Goal: Transaction & Acquisition: Purchase product/service

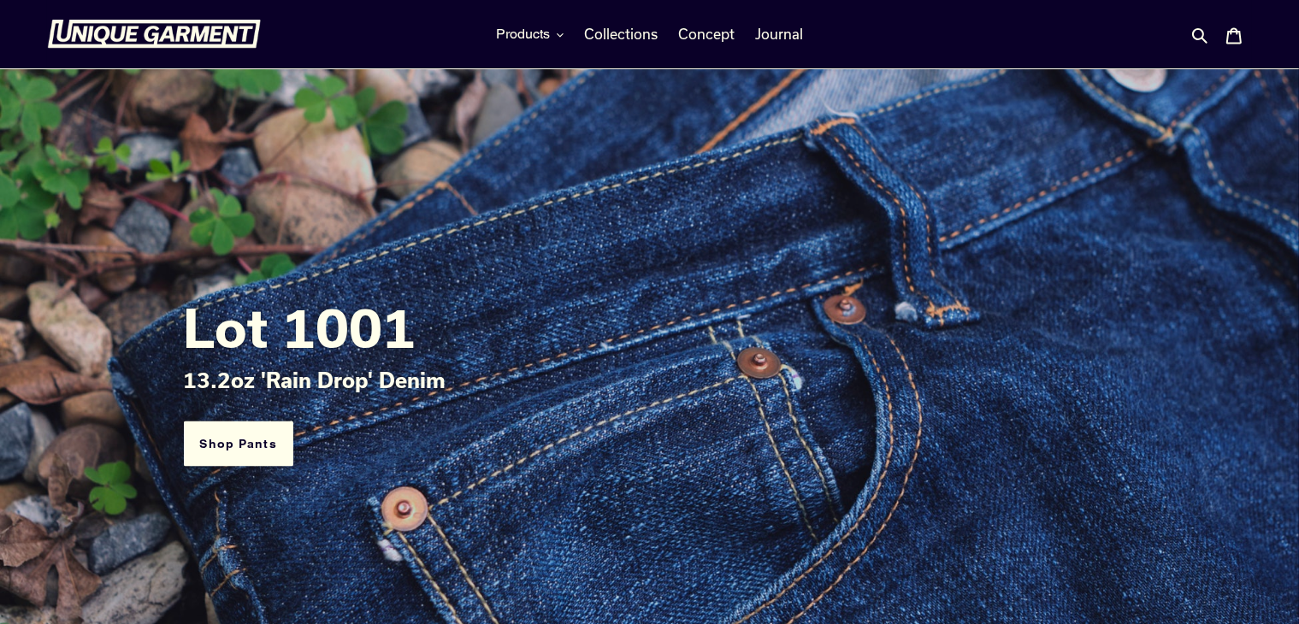
scroll to position [86, 0]
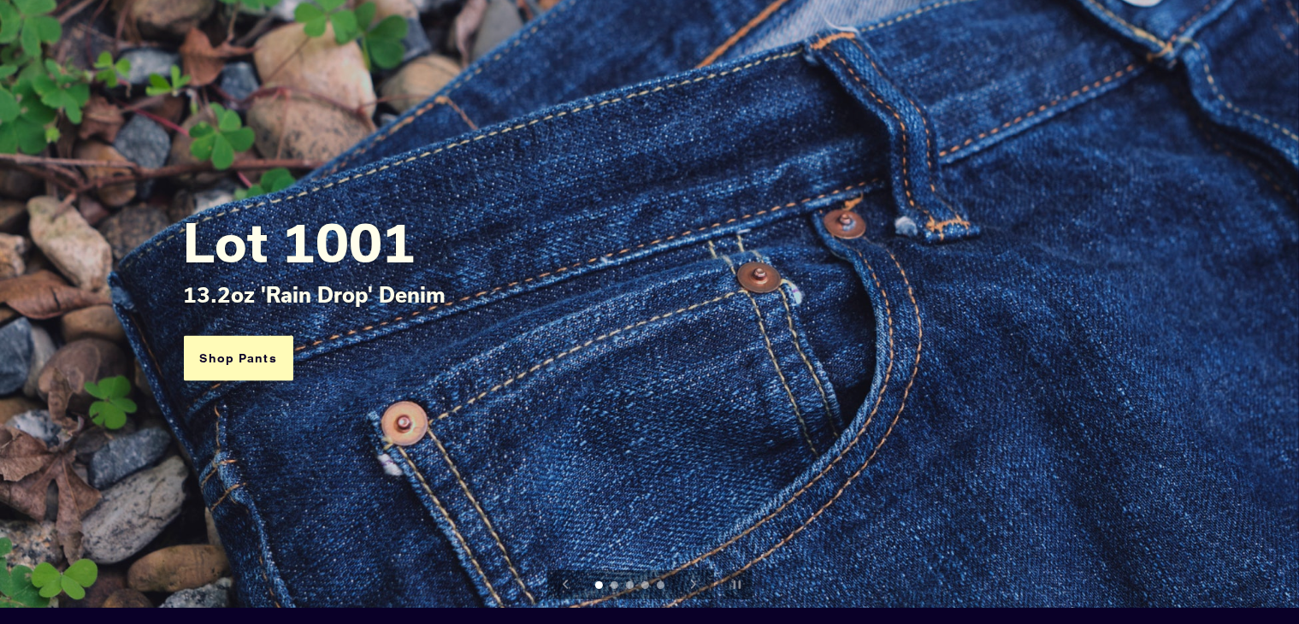
click at [270, 363] on link "Shop Pants" at bounding box center [238, 358] width 109 height 45
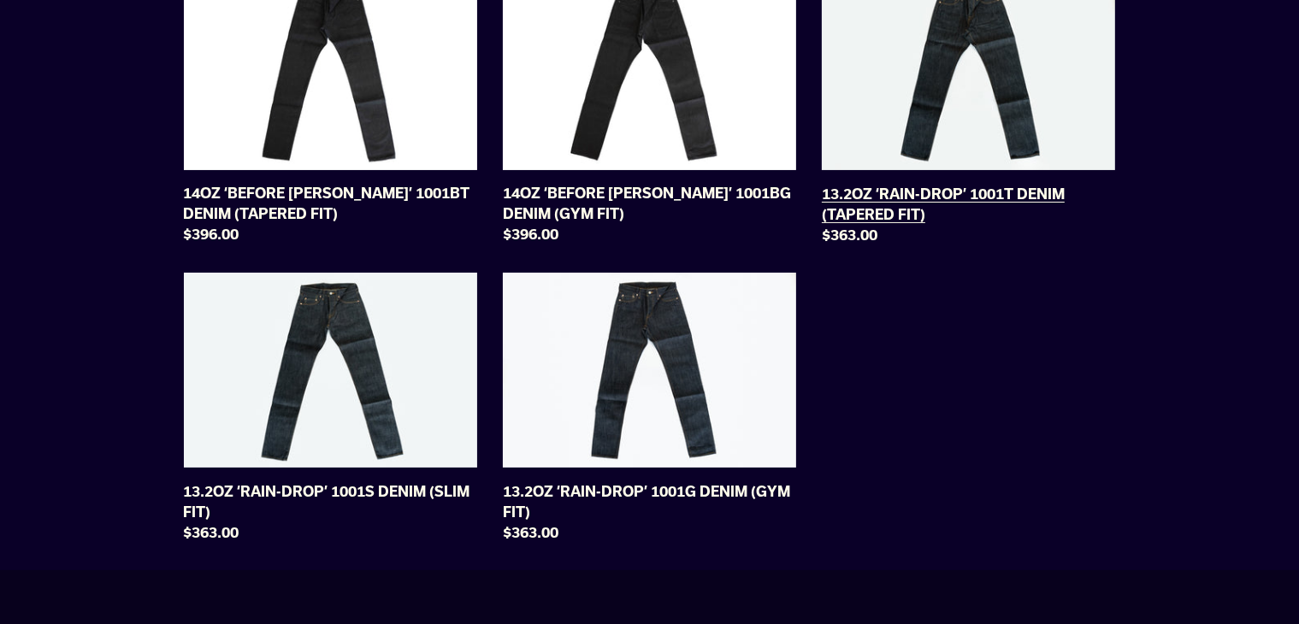
scroll to position [257, 0]
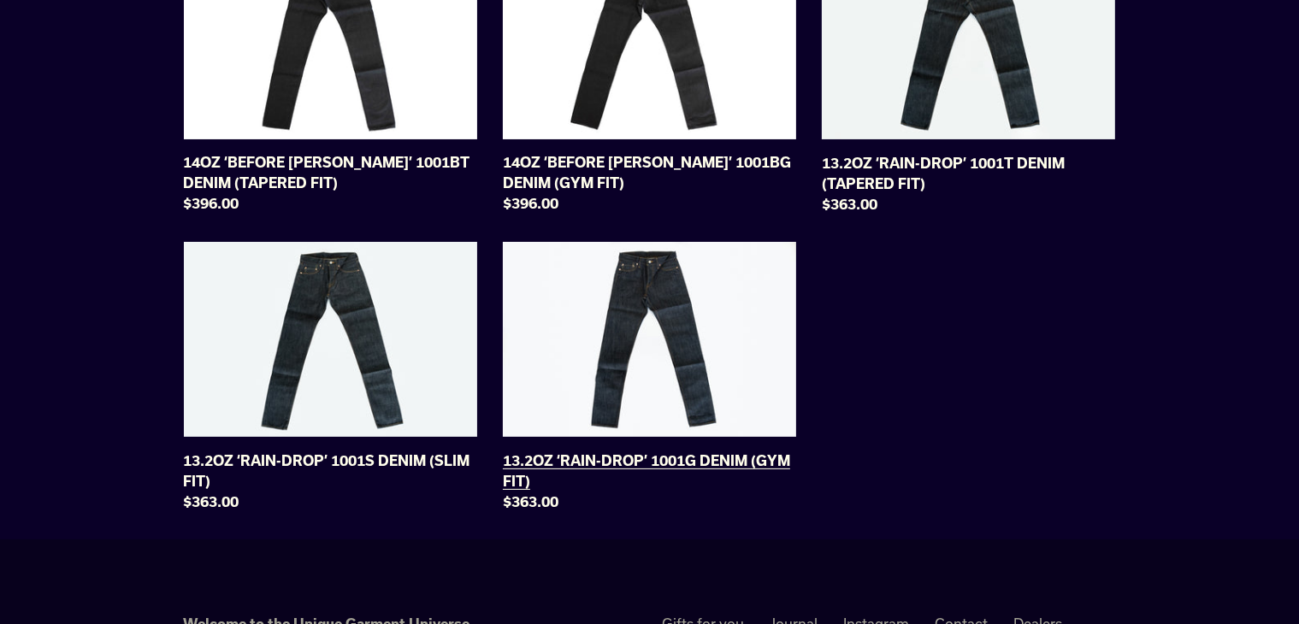
click at [708, 360] on link "13.2OZ ‘RAIN-DROP’ 1001G DENIM (GYM FIT)" at bounding box center [649, 380] width 293 height 277
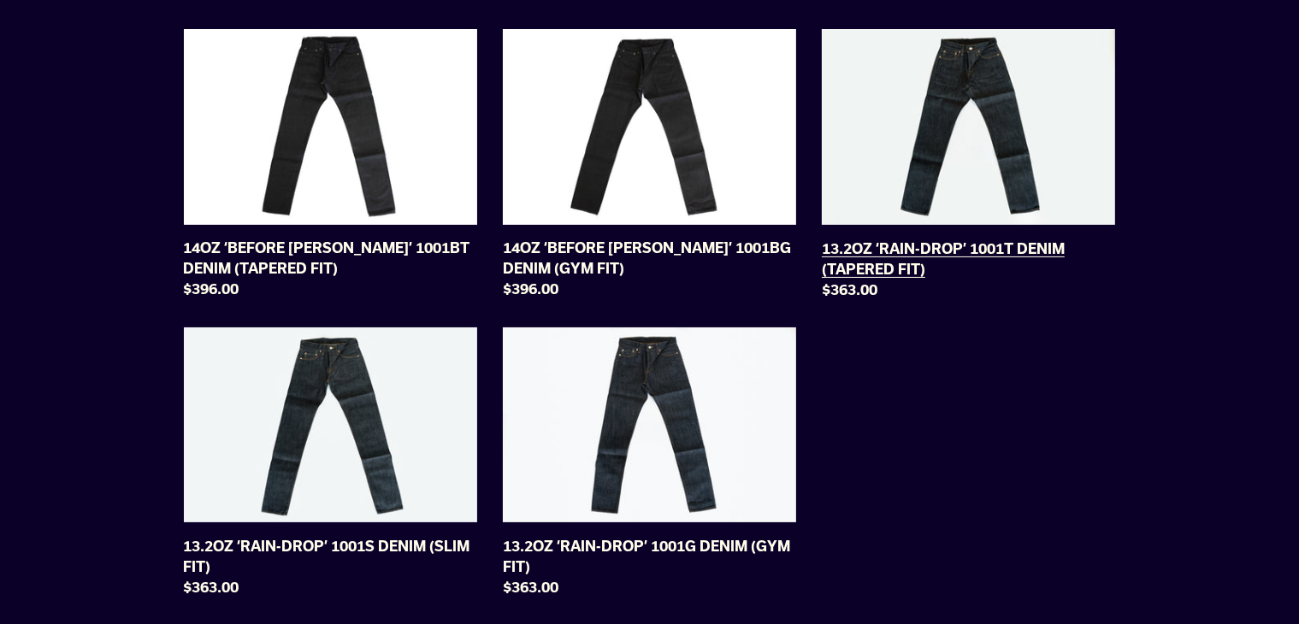
click at [978, 162] on link "13.2OZ ‘RAIN-DROP’ 1001T DENIM (TAPERED FIT)" at bounding box center [968, 167] width 293 height 277
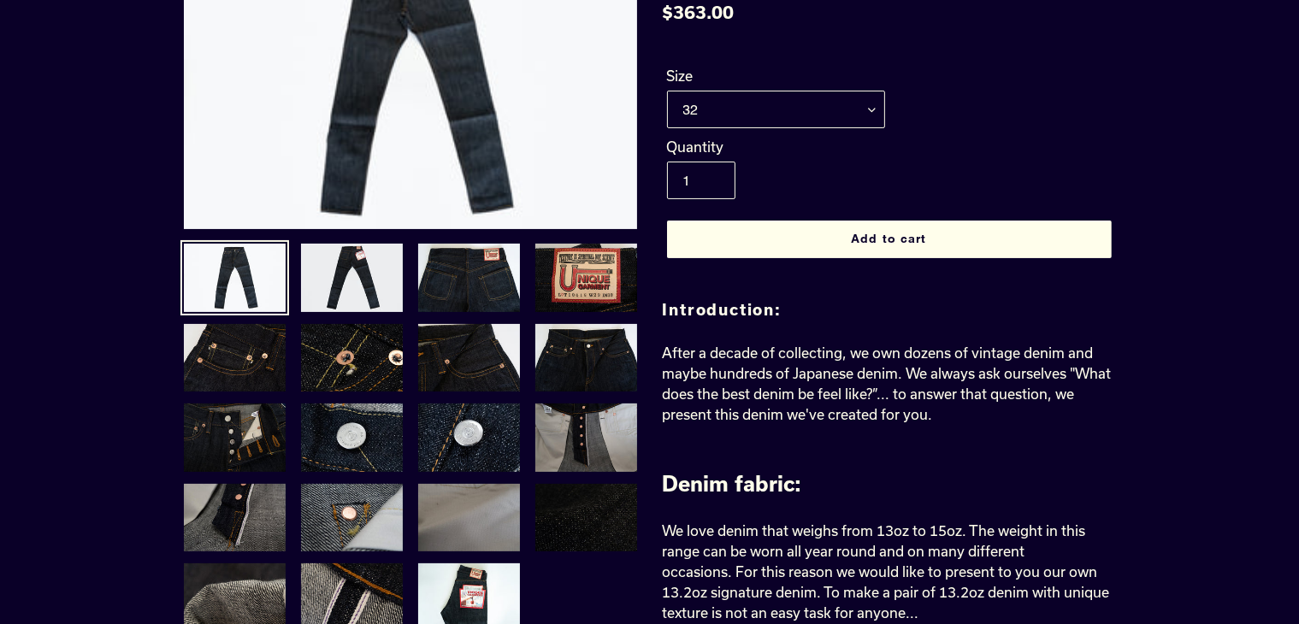
scroll to position [257, 0]
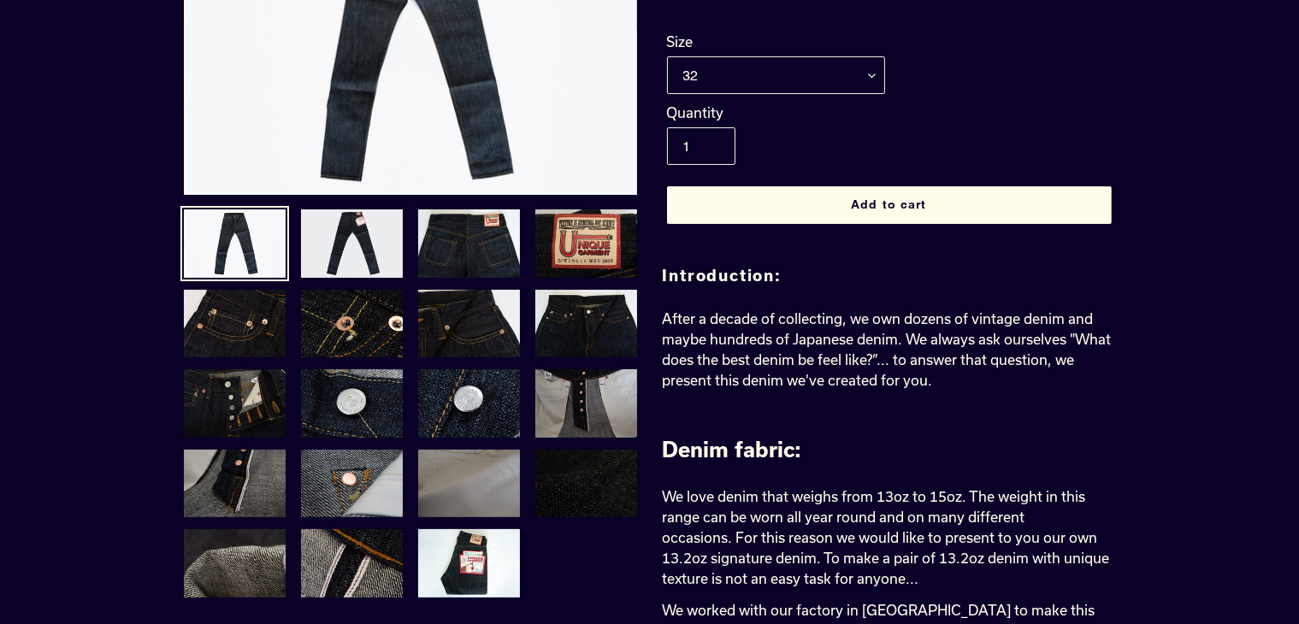
drag, startPoint x: 805, startPoint y: 93, endPoint x: 805, endPoint y: 82, distance: 11.1
click at [805, 92] on div "Size 29 30 31 32 33 34 35 36 38" at bounding box center [889, 67] width 453 height 71
click at [805, 82] on select "29 30 31 32 33 34 35 36 38" at bounding box center [776, 75] width 218 height 38
drag, startPoint x: 805, startPoint y: 82, endPoint x: 829, endPoint y: 90, distance: 26.0
click at [805, 82] on select "29 30 31 32 33 34 35 36 38" at bounding box center [776, 75] width 218 height 38
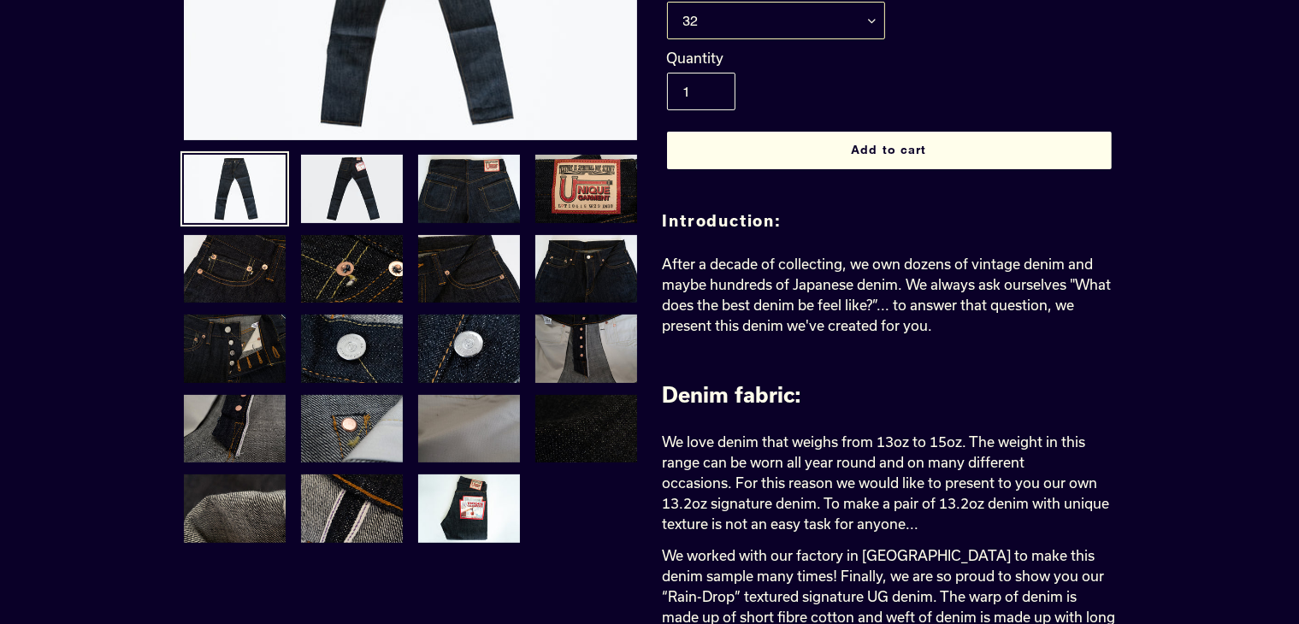
scroll to position [342, 0]
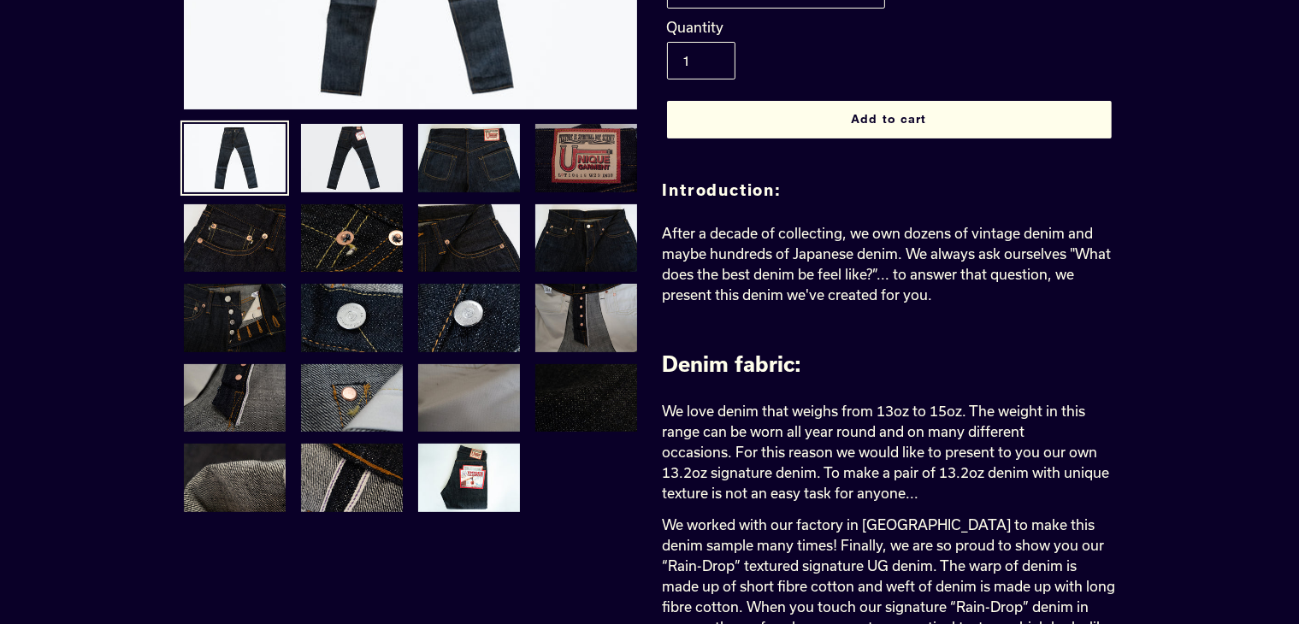
click at [585, 177] on img at bounding box center [586, 158] width 105 height 72
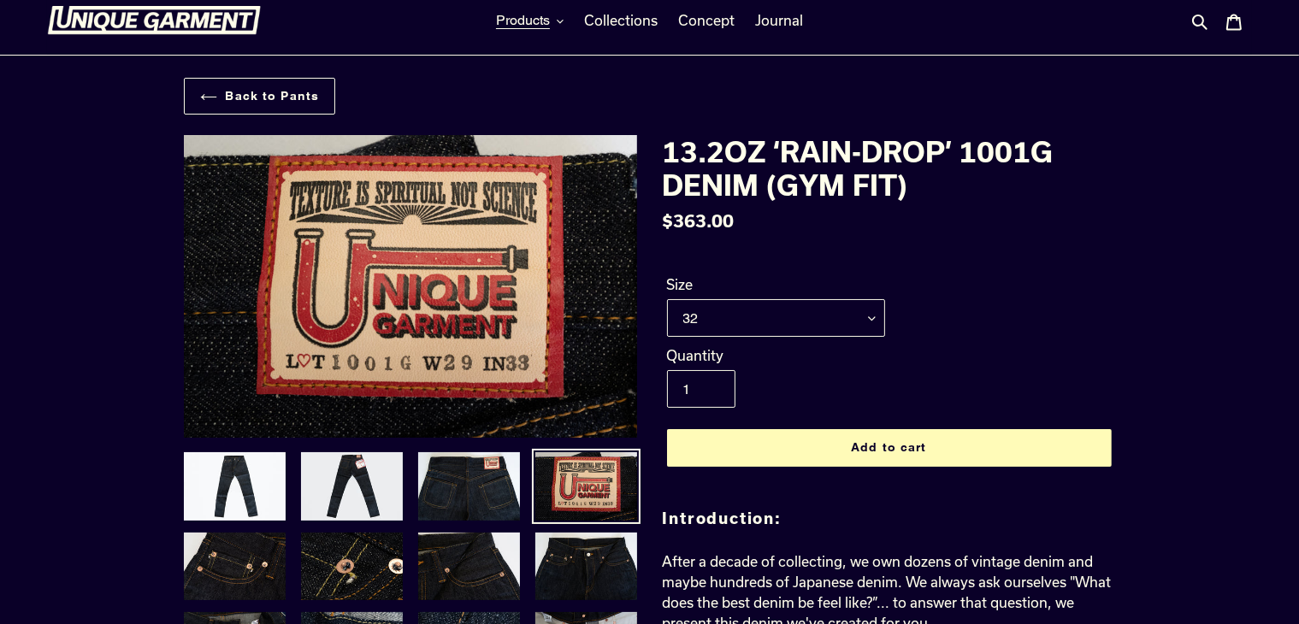
scroll to position [0, 0]
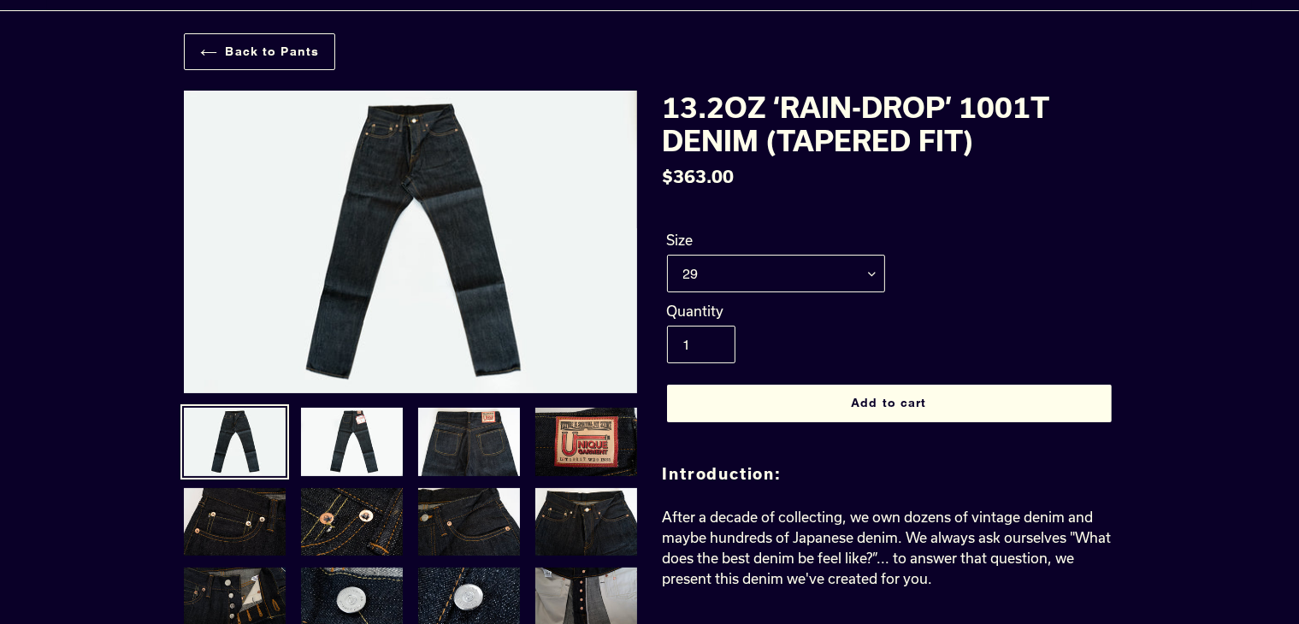
scroll to position [171, 0]
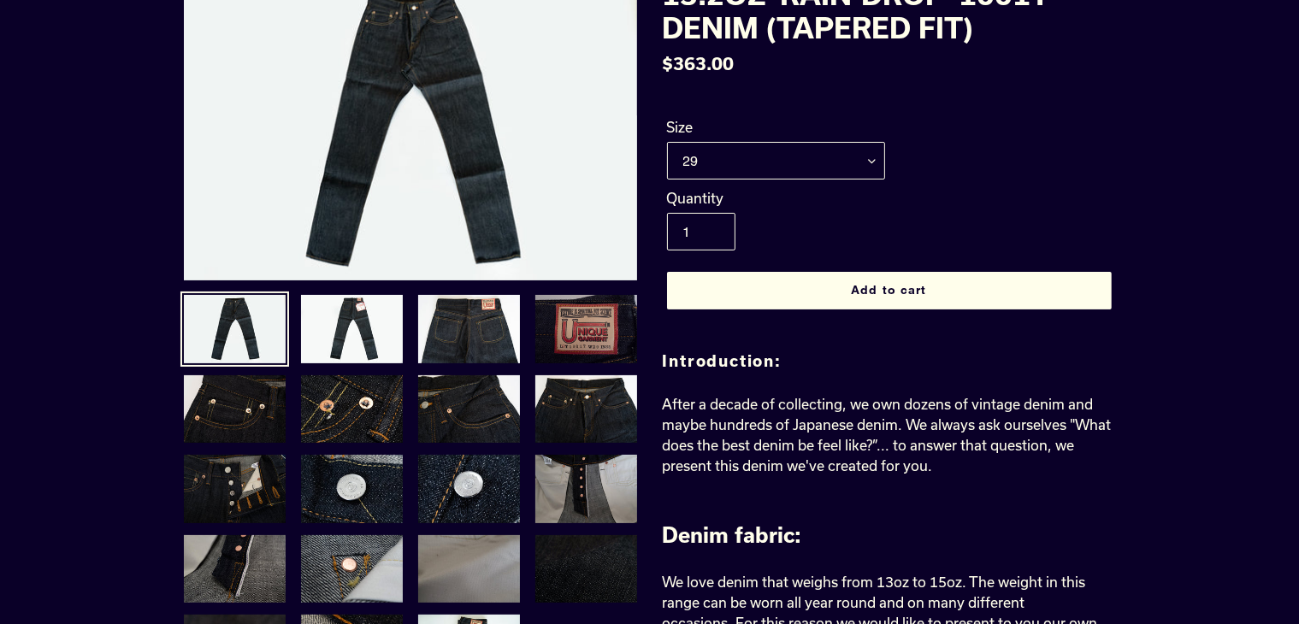
click at [592, 324] on img at bounding box center [586, 329] width 105 height 72
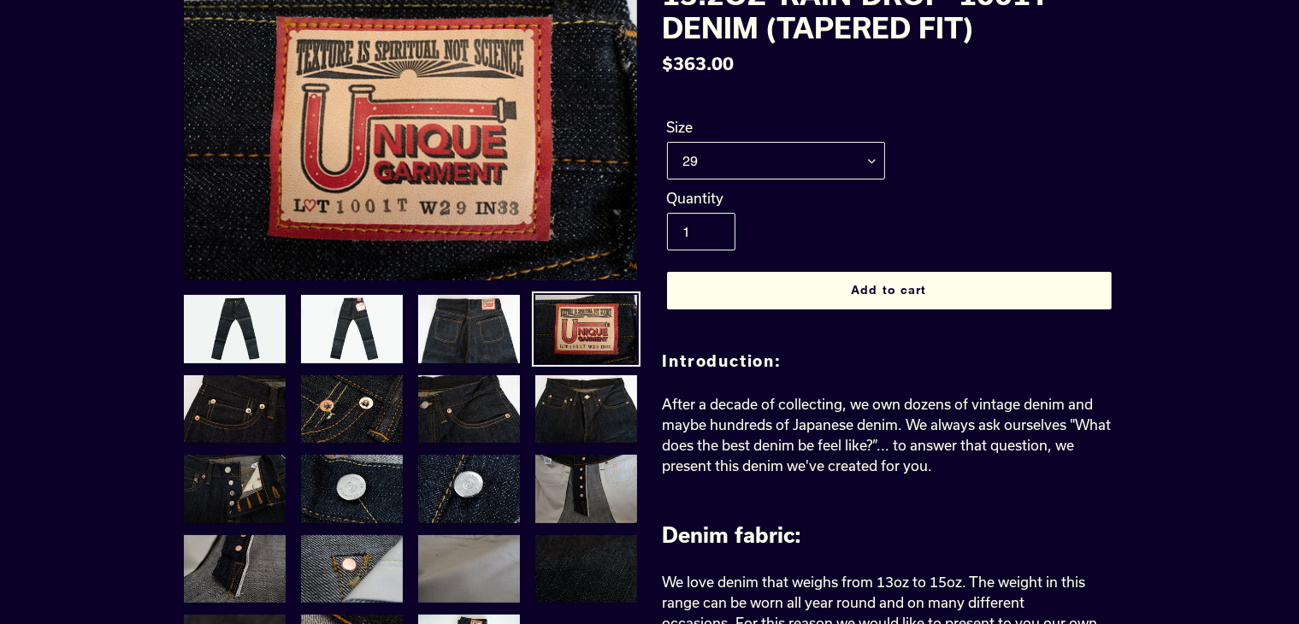
scroll to position [86, 0]
